Goal: Obtain resource: Obtain resource

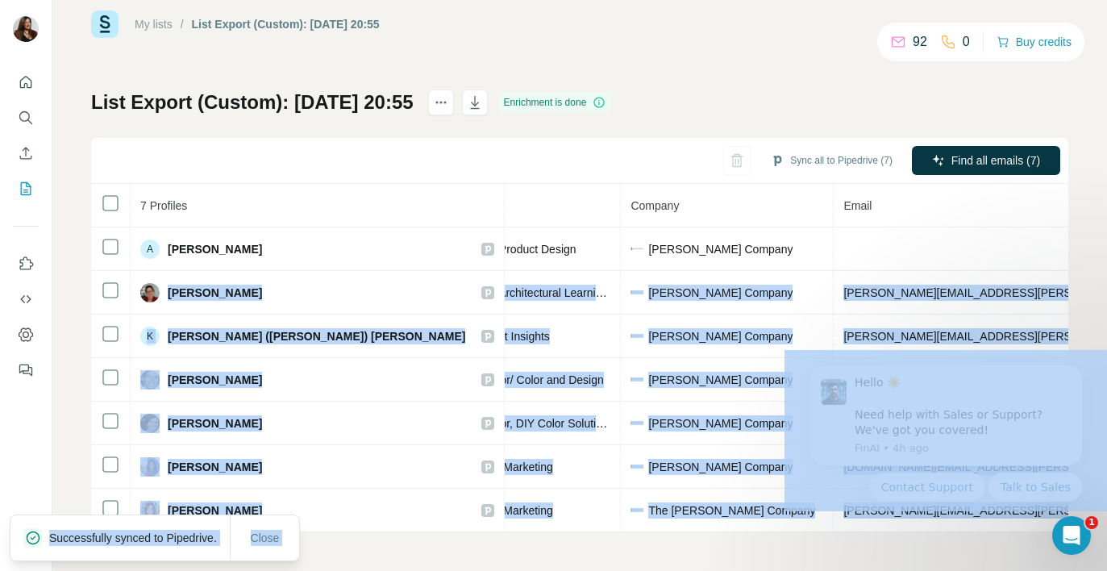
scroll to position [0, 438]
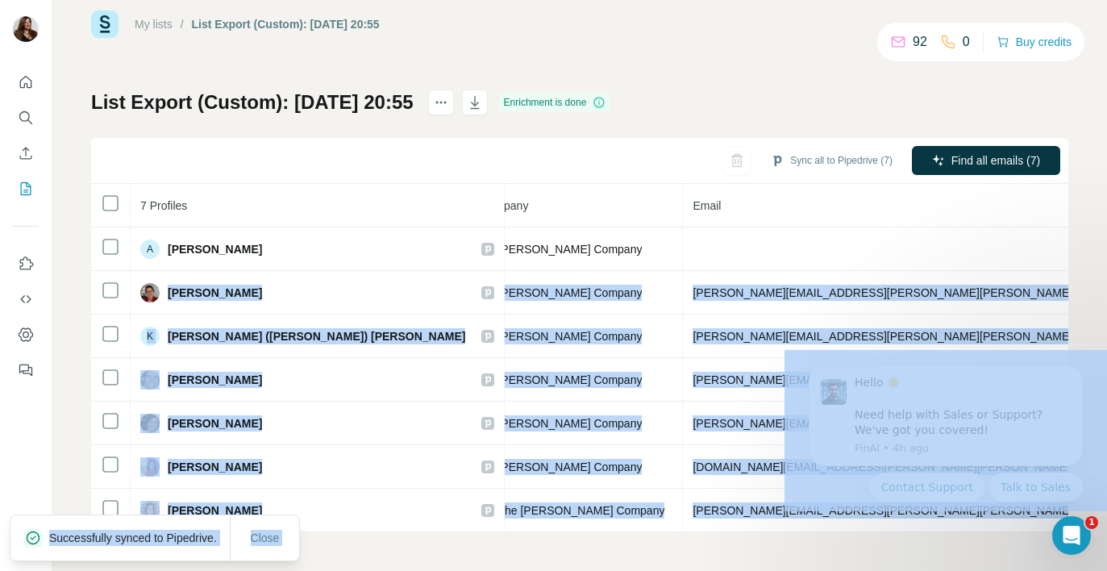
drag, startPoint x: 953, startPoint y: 669, endPoint x: 1080, endPoint y: 507, distance: 206.2
copy body "Julie H. Email found LinkedIn Director, Global Architectural Learning & Develop…"
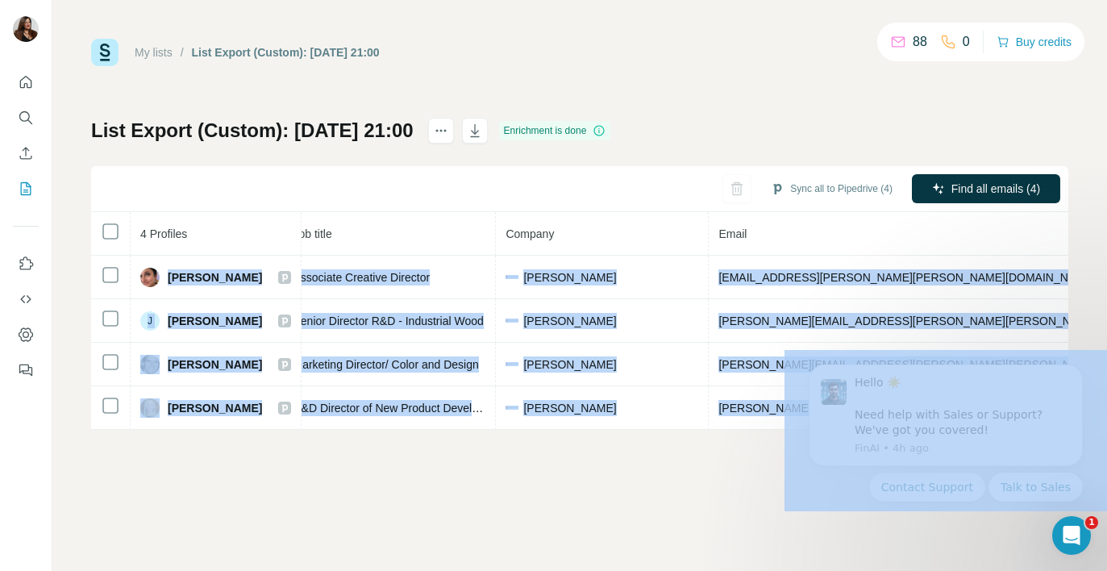
scroll to position [0, 375]
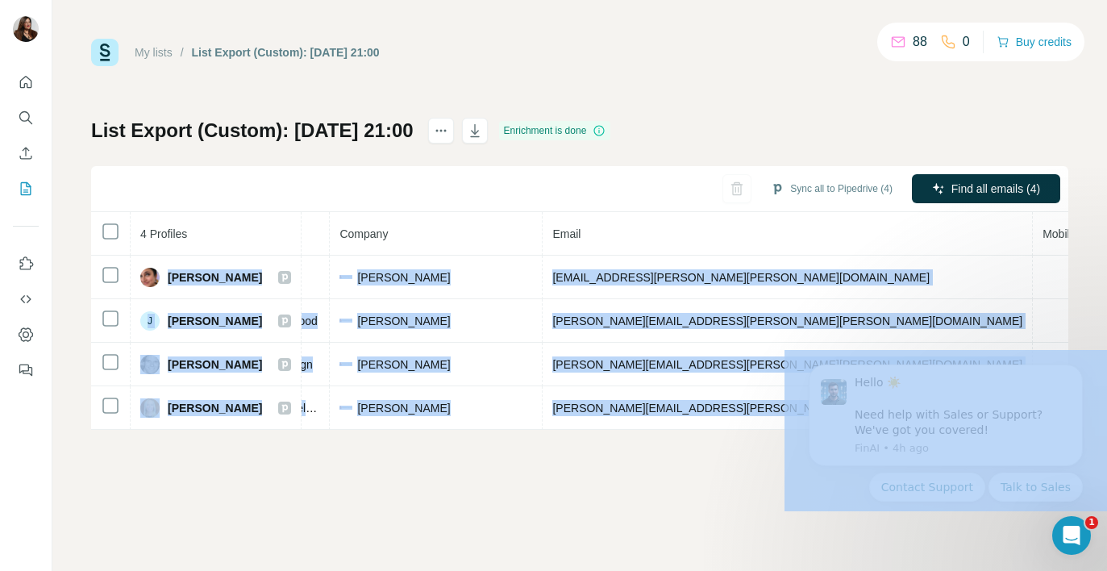
drag, startPoint x: 953, startPoint y: 625, endPoint x: 1091, endPoint y: 421, distance: 246.7
copy body "Ginger M Tunzi Email found LinkedIn Associate Creative Director Sherwin-William…"
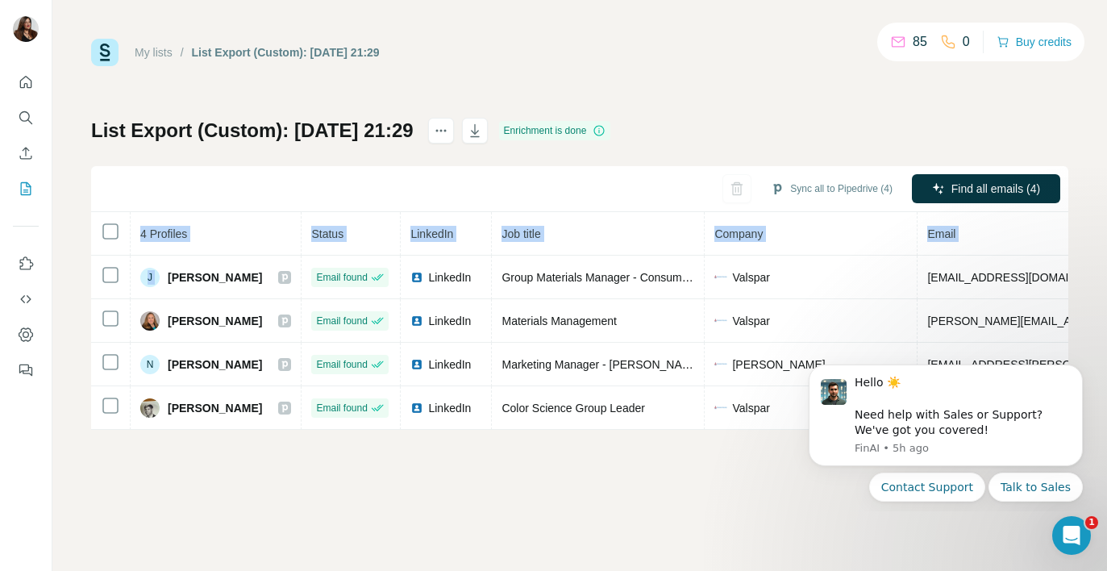
scroll to position [0, 377]
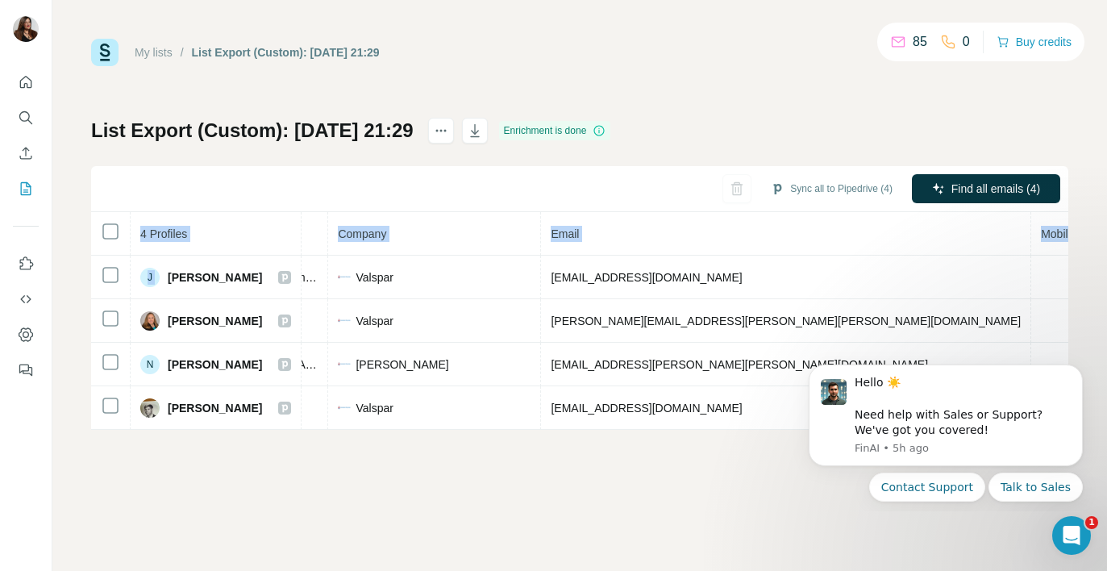
drag, startPoint x: 170, startPoint y: 275, endPoint x: 1218, endPoint y: 457, distance: 1063.4
click at [1107, 457] on html "My lists / List Export (Custom): [DATE] 21:29 85 0 Buy credits List Export (Cus…" at bounding box center [553, 285] width 1107 height 571
copy table "4 Profiles Status LinkedIn Job title Company Email Mobile Company website Landl…"
